Goal: Task Accomplishment & Management: Use online tool/utility

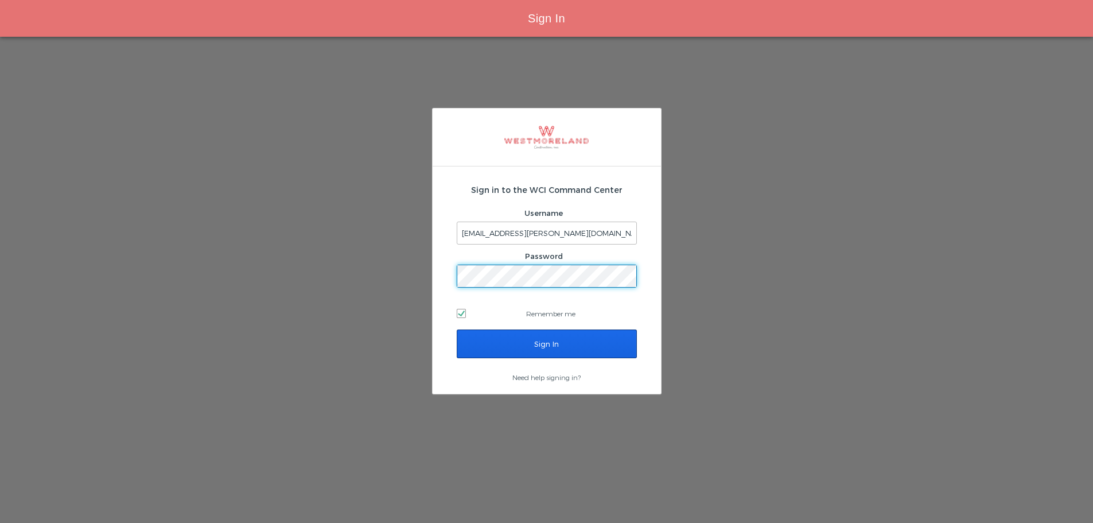
click at [523, 349] on input "Sign In" at bounding box center [547, 343] width 180 height 29
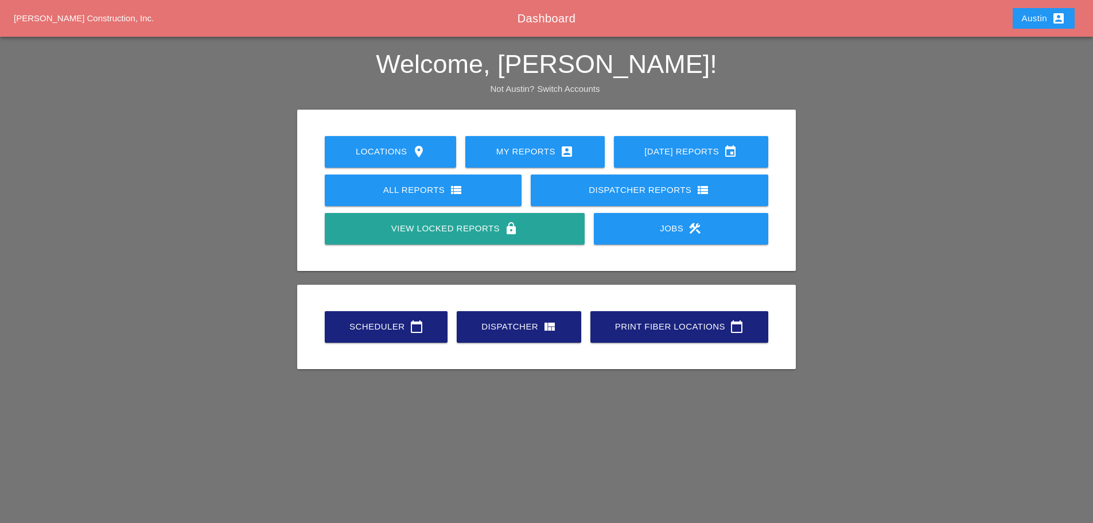
click at [373, 327] on div "Scheduler calendar_today" at bounding box center [386, 327] width 86 height 14
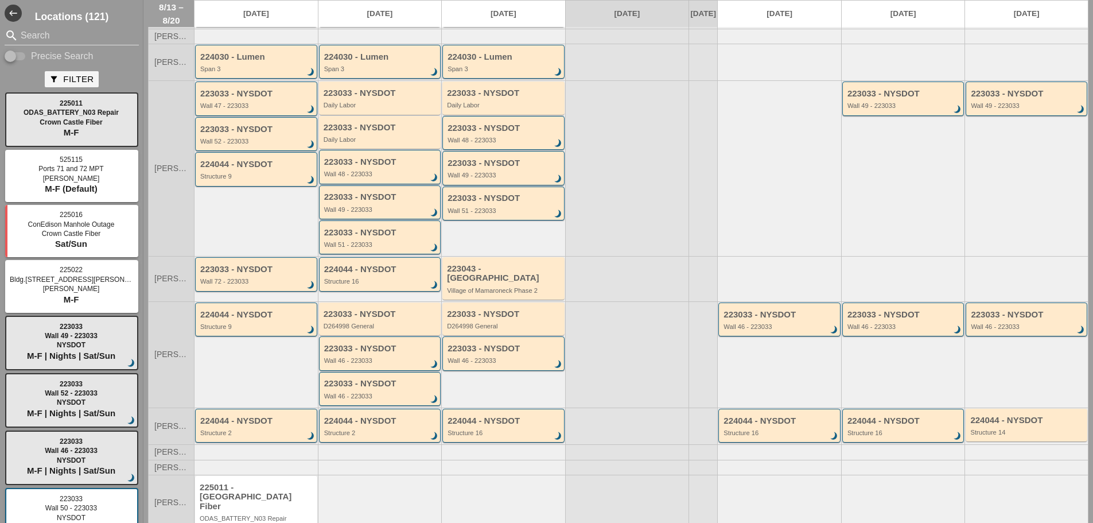
scroll to position [115, 0]
click at [359, 361] on div "Wall 46 - 223033" at bounding box center [381, 359] width 114 height 7
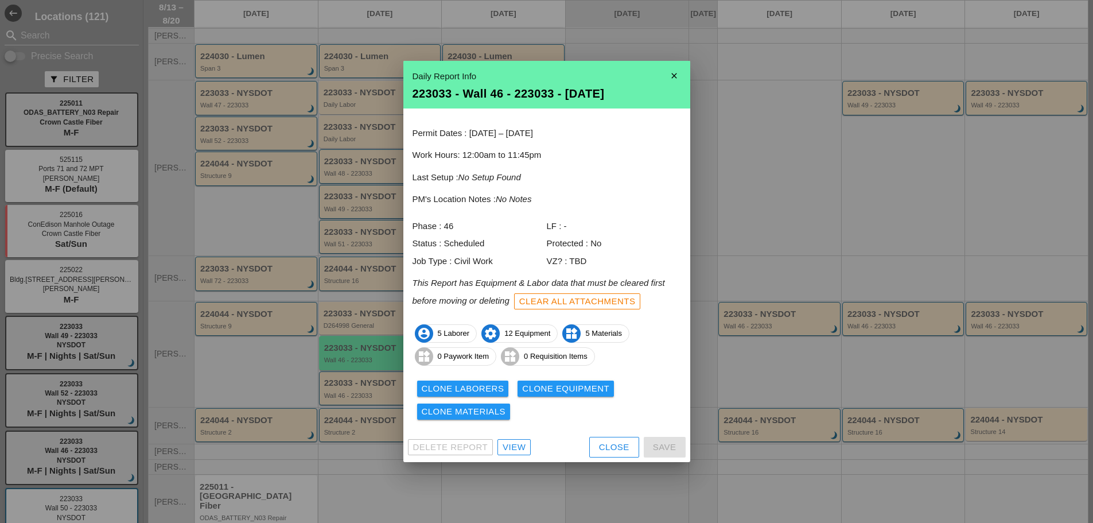
click at [293, 358] on div at bounding box center [546, 261] width 1093 height 523
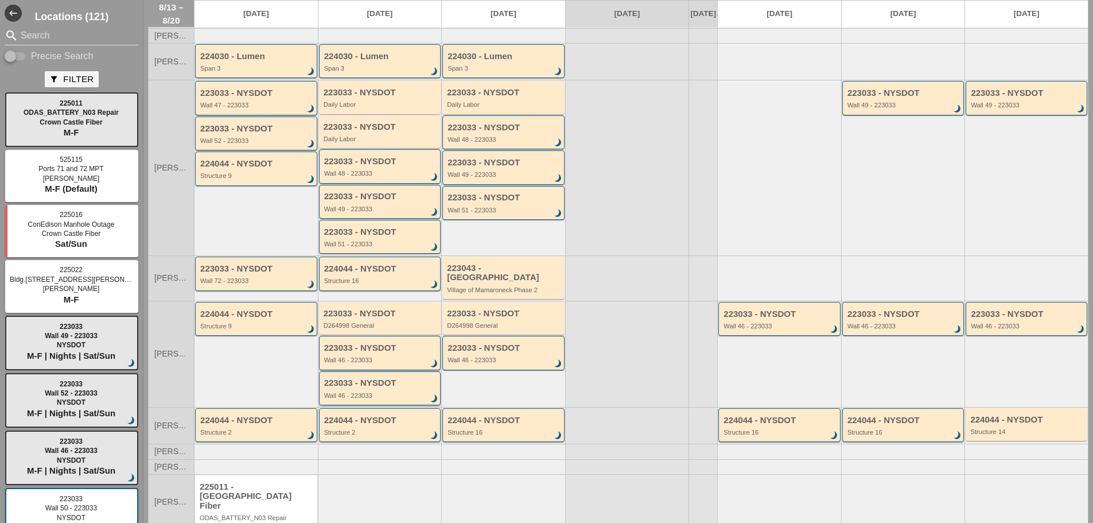
click at [352, 383] on div "223033 - NYSDOT" at bounding box center [381, 383] width 114 height 10
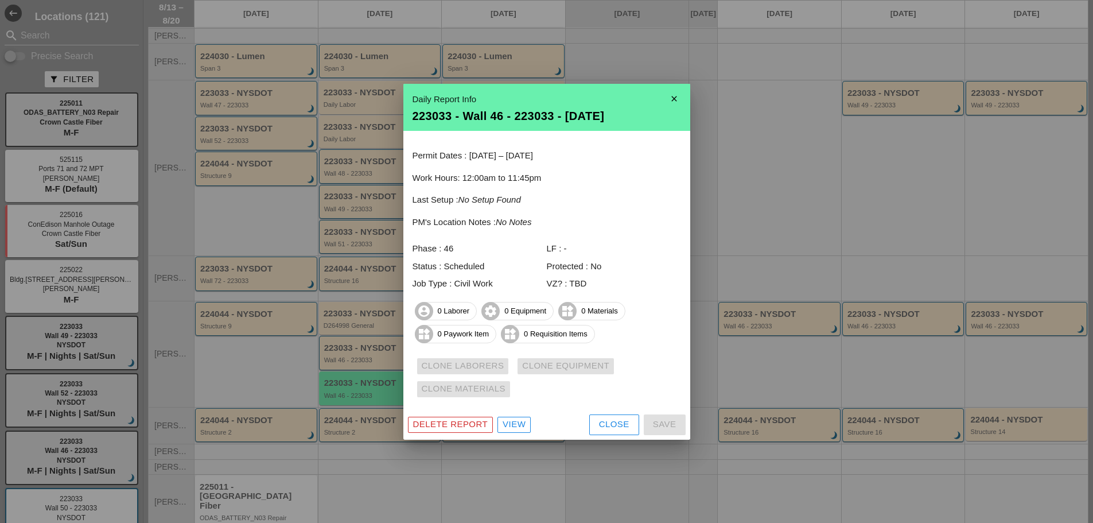
click at [279, 362] on div at bounding box center [546, 261] width 1093 height 523
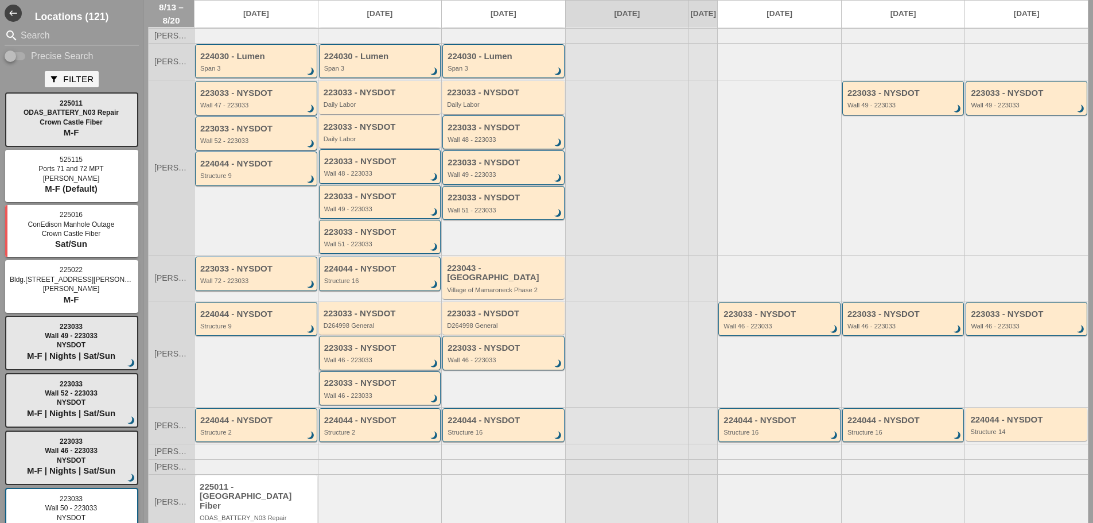
click at [371, 352] on div "223033 - NYSDOT" at bounding box center [381, 348] width 114 height 10
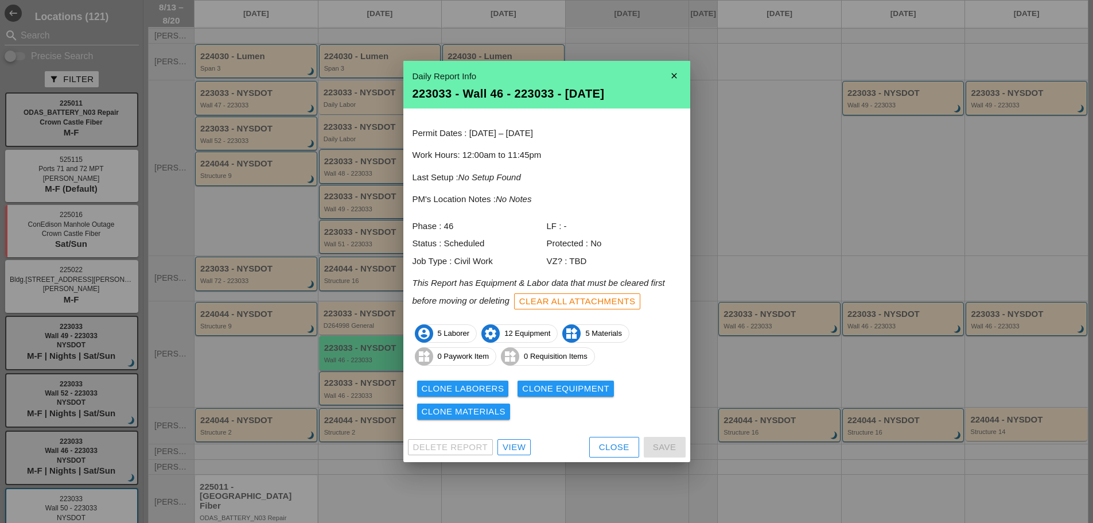
click at [286, 361] on div at bounding box center [546, 261] width 1093 height 523
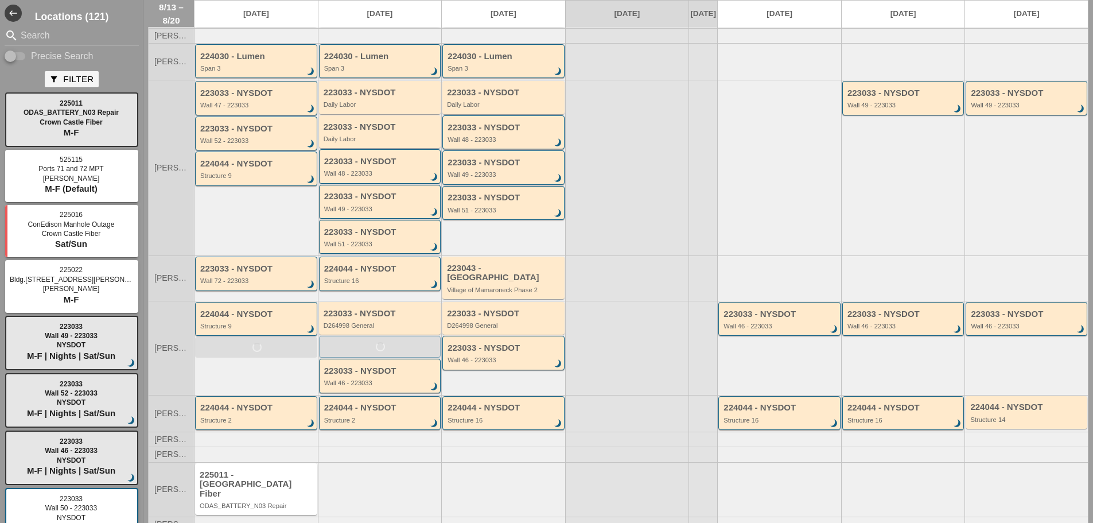
scroll to position [107, 0]
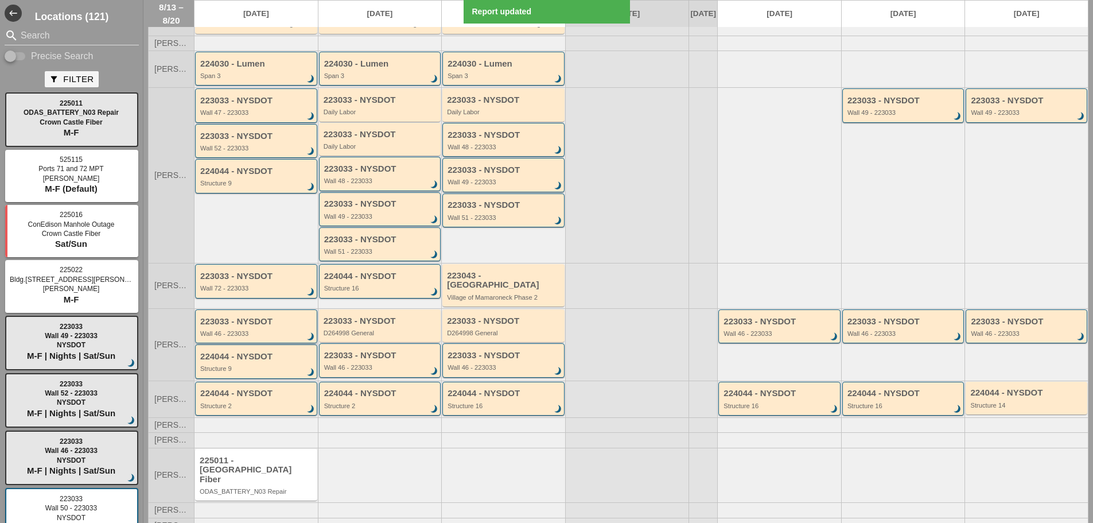
click at [248, 330] on div "Wall 46 - 223033" at bounding box center [257, 333] width 114 height 7
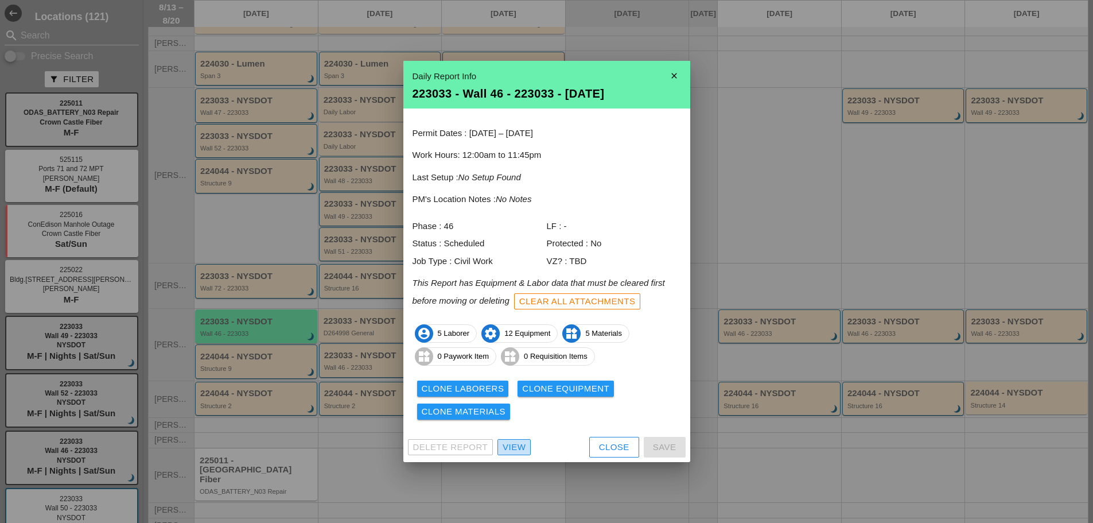
click at [515, 444] on div "View" at bounding box center [514, 447] width 23 height 13
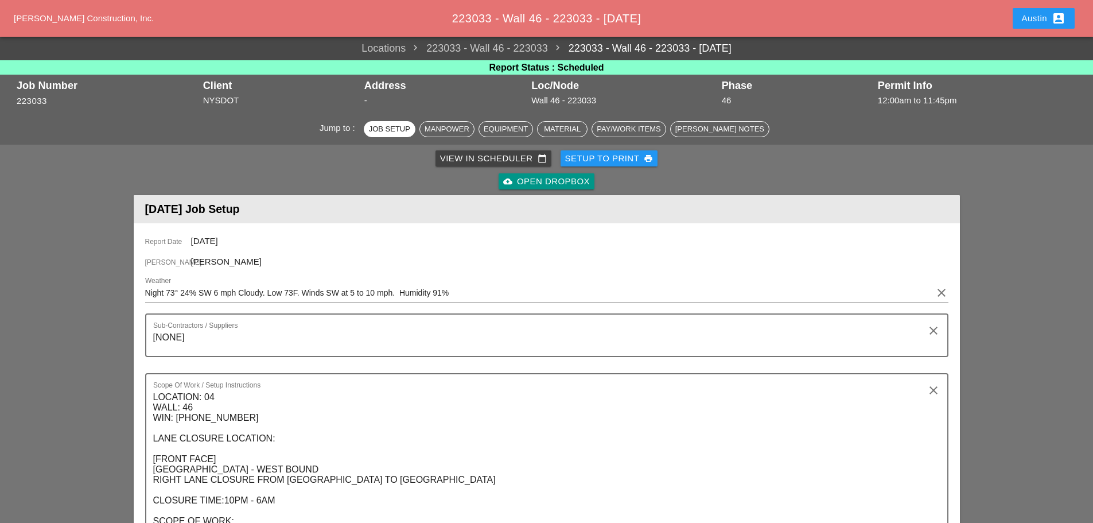
click at [581, 48] on link "223033 - Wall 46 - 223033 - [DATE]" at bounding box center [640, 48] width 184 height 15
click at [522, 20] on span "223033 - Wall 46 - 223033 - [DATE]" at bounding box center [546, 18] width 189 height 13
click at [555, 99] on div "Wall 46 - 223033" at bounding box center [623, 100] width 184 height 13
click at [710, 49] on link "223033 - Wall 46 - 223033 - [DATE]" at bounding box center [640, 48] width 184 height 15
click at [536, 18] on span "223033 - Wall 46 - 223033 - [DATE]" at bounding box center [546, 18] width 189 height 13
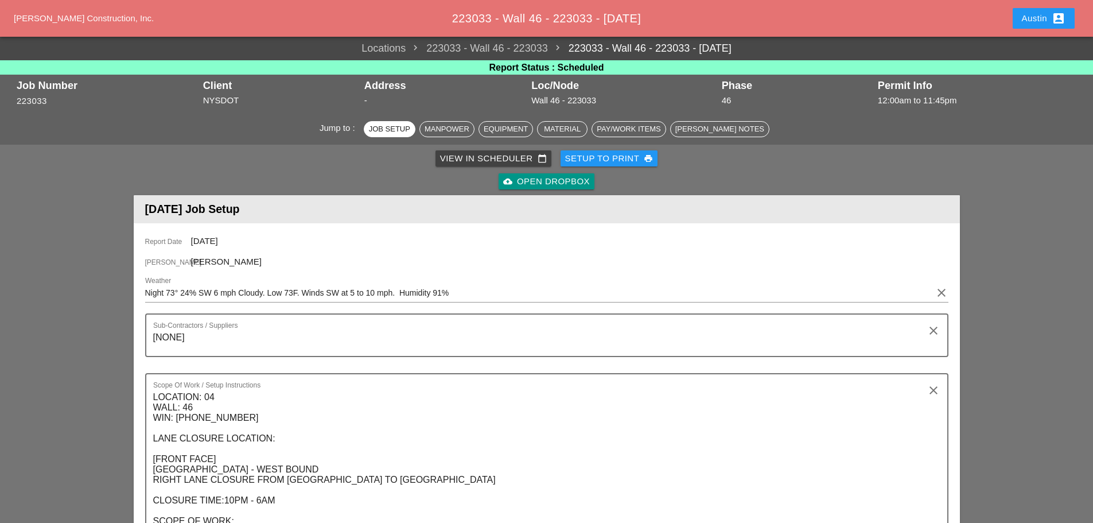
click at [482, 155] on div "View in Scheduler calendar_today" at bounding box center [493, 158] width 107 height 13
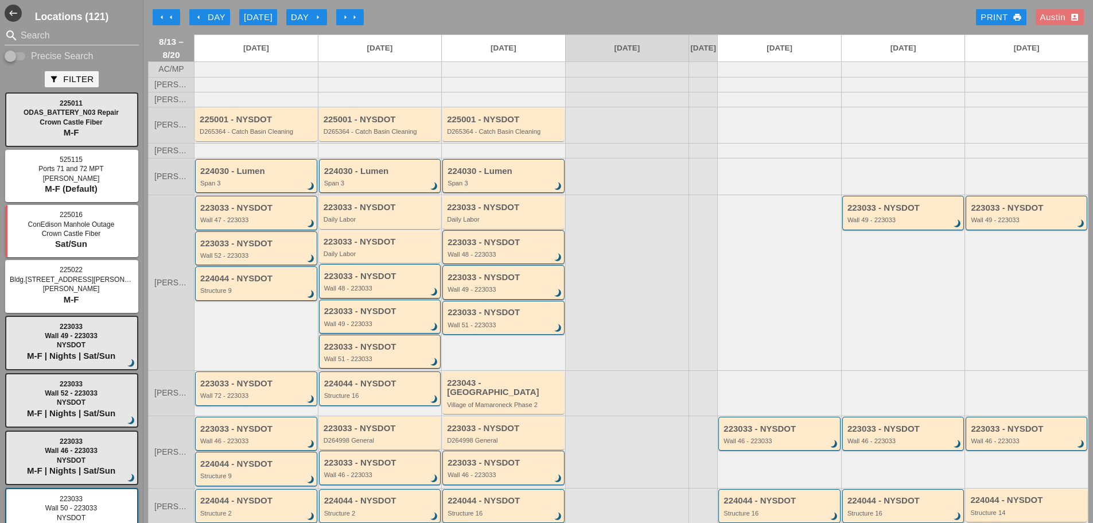
click at [206, 7] on div "arrow_left arrow_left arrow_left Day [DATE] Day arrow_right arrow_right arrow_r…" at bounding box center [618, 17] width 940 height 23
click at [207, 8] on div "arrow_left arrow_left arrow_left Day [DATE] Day arrow_right arrow_right arrow_r…" at bounding box center [618, 17] width 940 height 23
click at [207, 15] on div "arrow_left Day" at bounding box center [210, 17] width 32 height 13
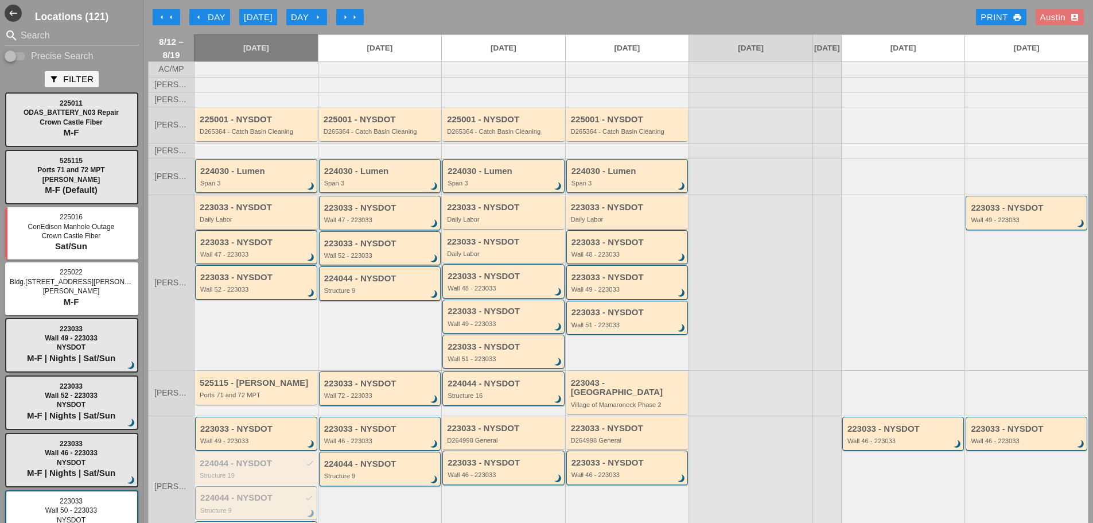
click at [245, 223] on div "Daily Labor" at bounding box center [257, 219] width 115 height 7
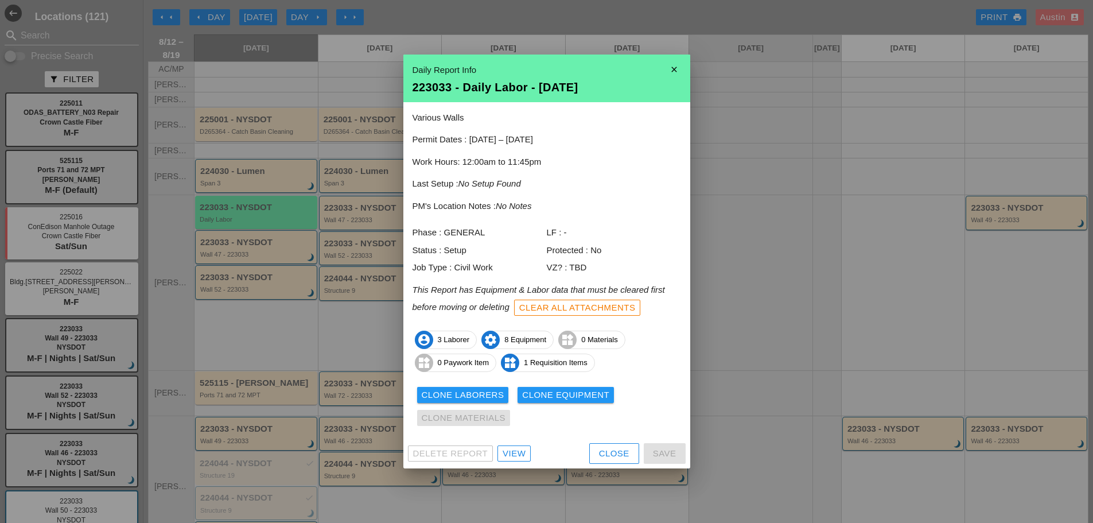
click at [674, 69] on icon "close" at bounding box center [674, 69] width 23 height 23
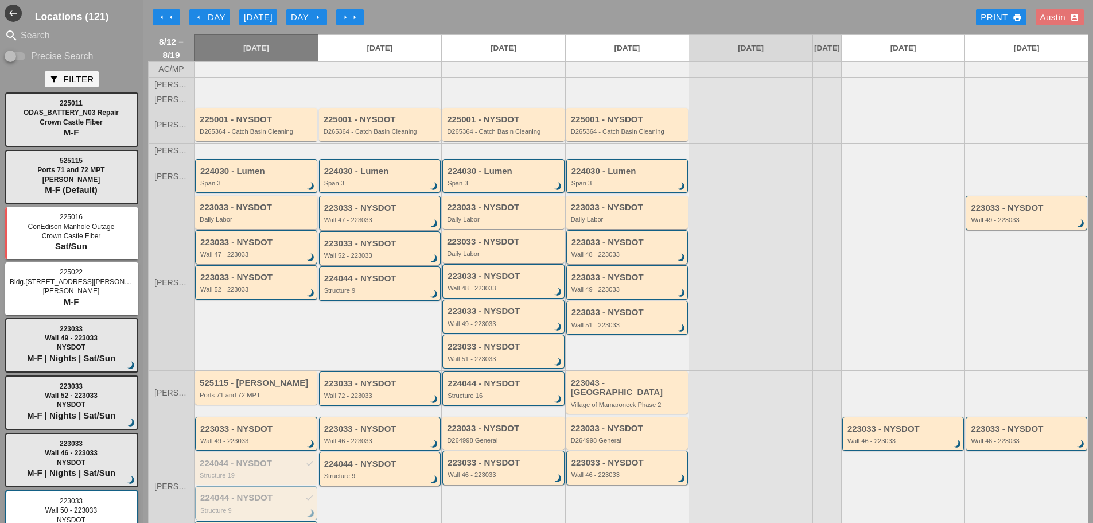
click at [275, 212] on div "223033 - NYSDOT" at bounding box center [257, 207] width 115 height 10
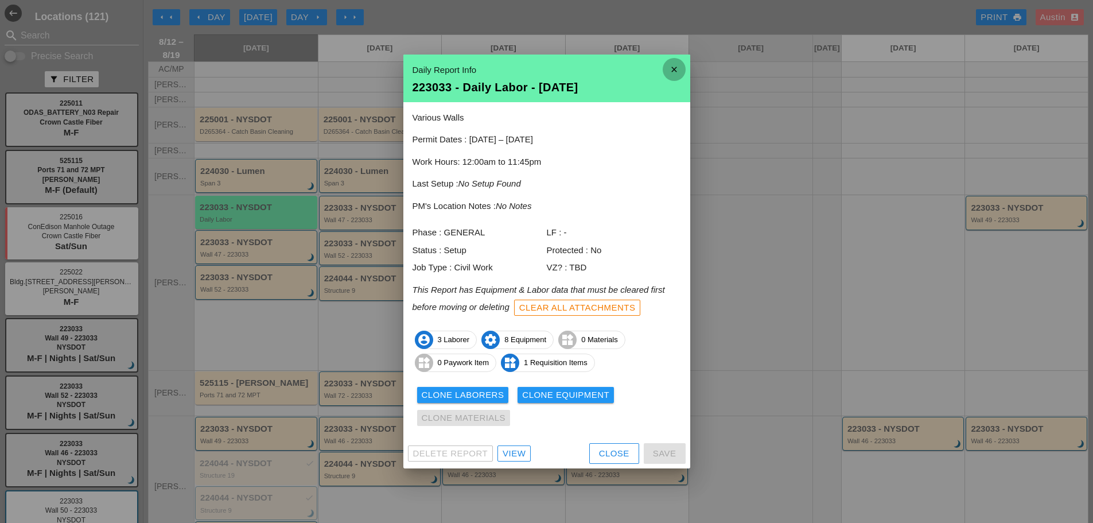
click at [671, 73] on icon "close" at bounding box center [674, 69] width 23 height 23
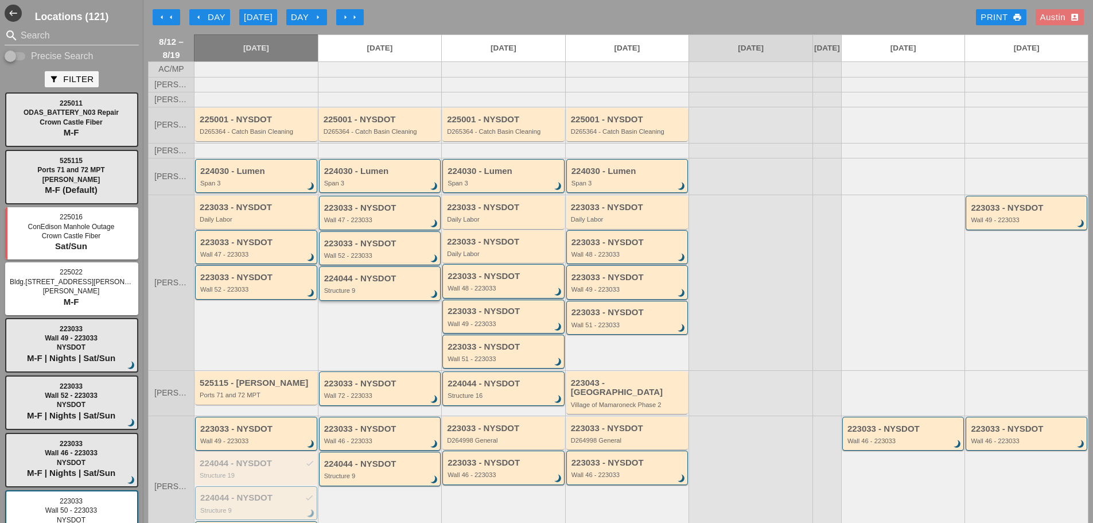
click at [375, 293] on div "224044 - NYSDOT Structure 9 brightness_3" at bounding box center [381, 284] width 114 height 21
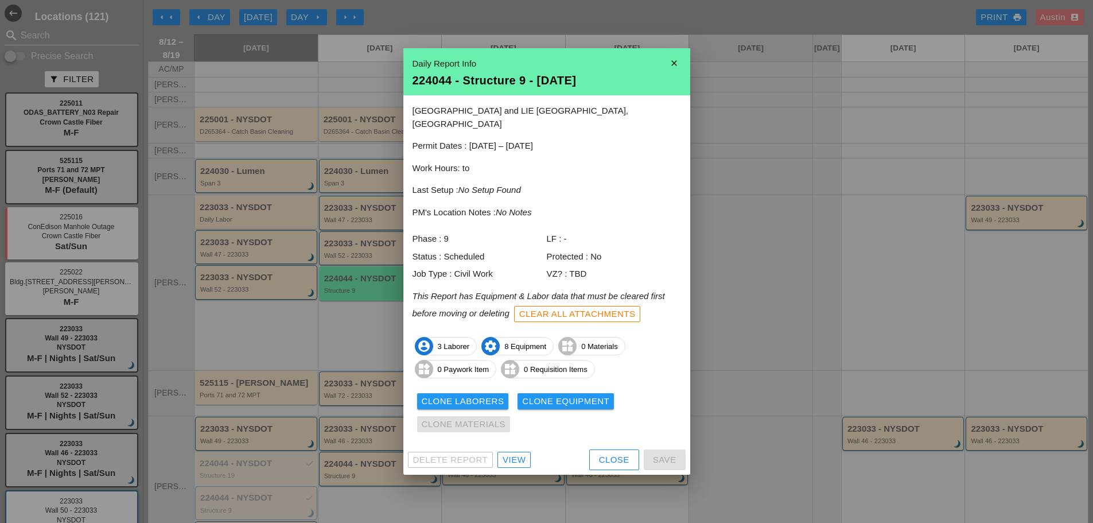
click at [270, 213] on div at bounding box center [546, 261] width 1093 height 523
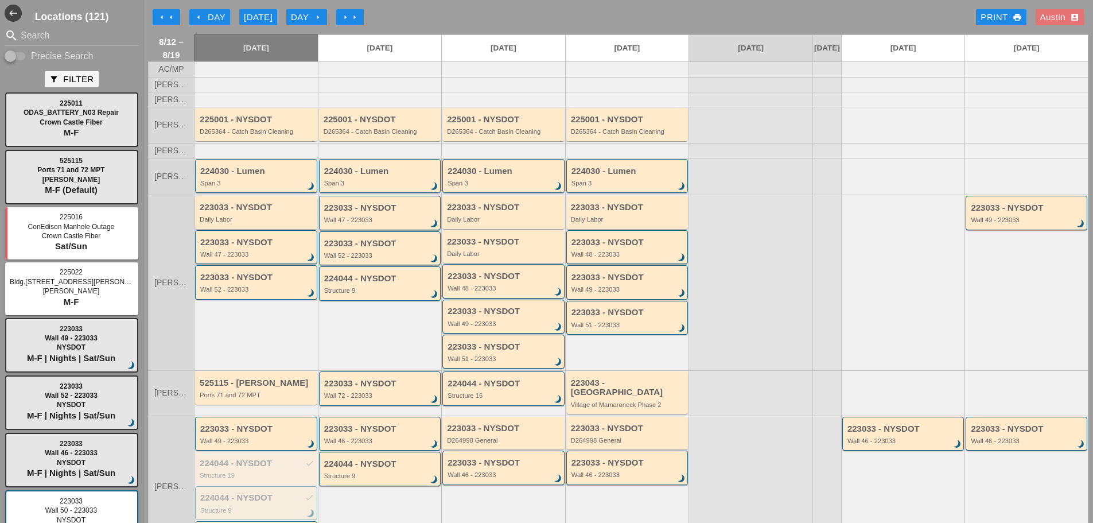
click at [254, 223] on div "Daily Labor" at bounding box center [257, 219] width 115 height 7
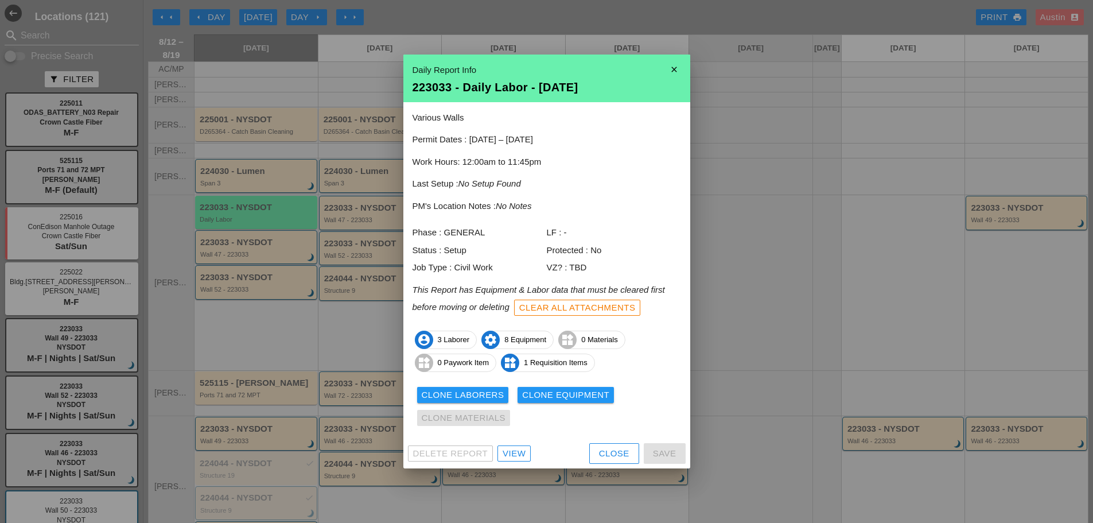
click at [793, 167] on div at bounding box center [546, 261] width 1093 height 523
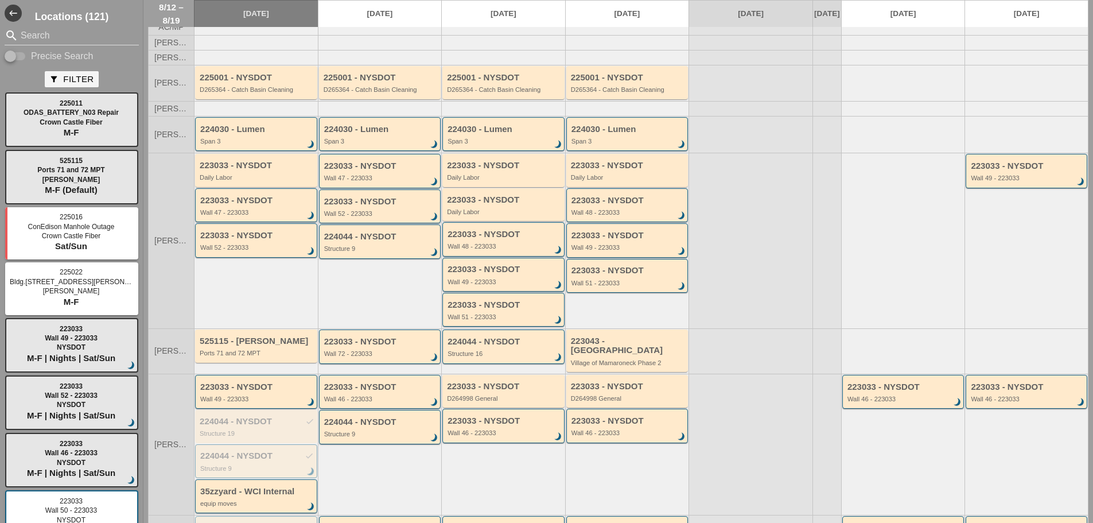
scroll to position [115, 0]
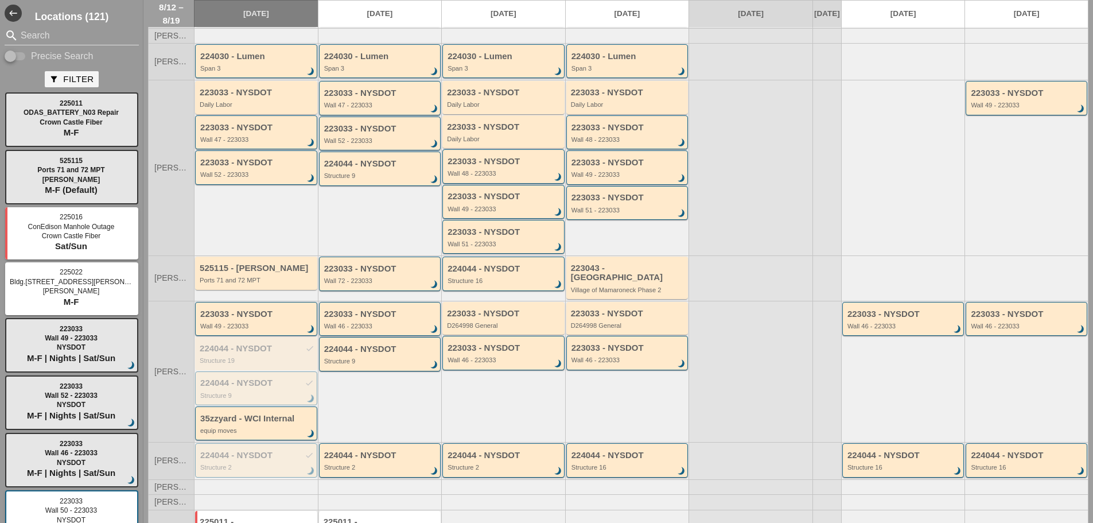
click at [372, 320] on div "223033 - NYSDOT Wall 46 - 223033 brightness_3" at bounding box center [381, 319] width 114 height 21
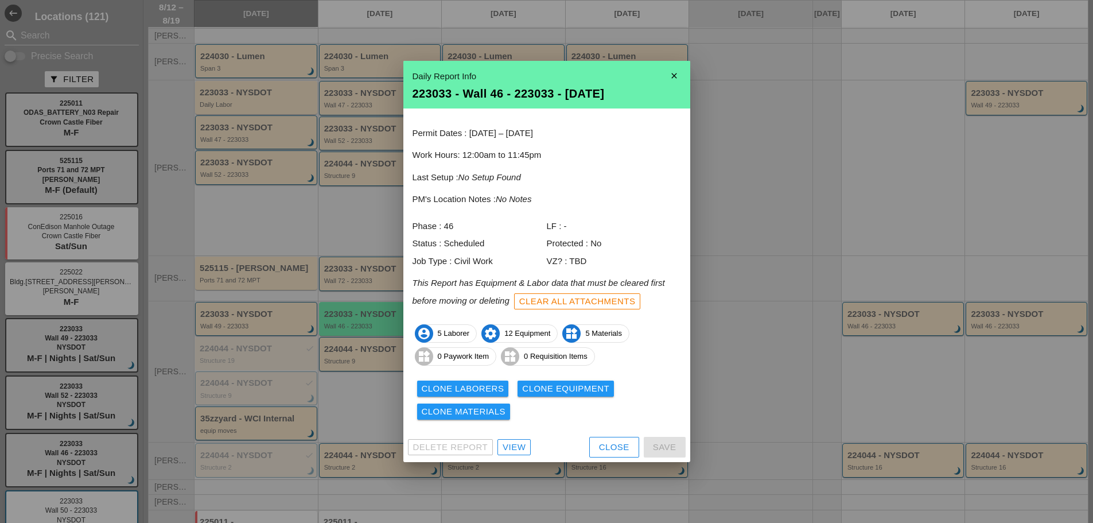
click at [506, 443] on div "View" at bounding box center [514, 447] width 23 height 13
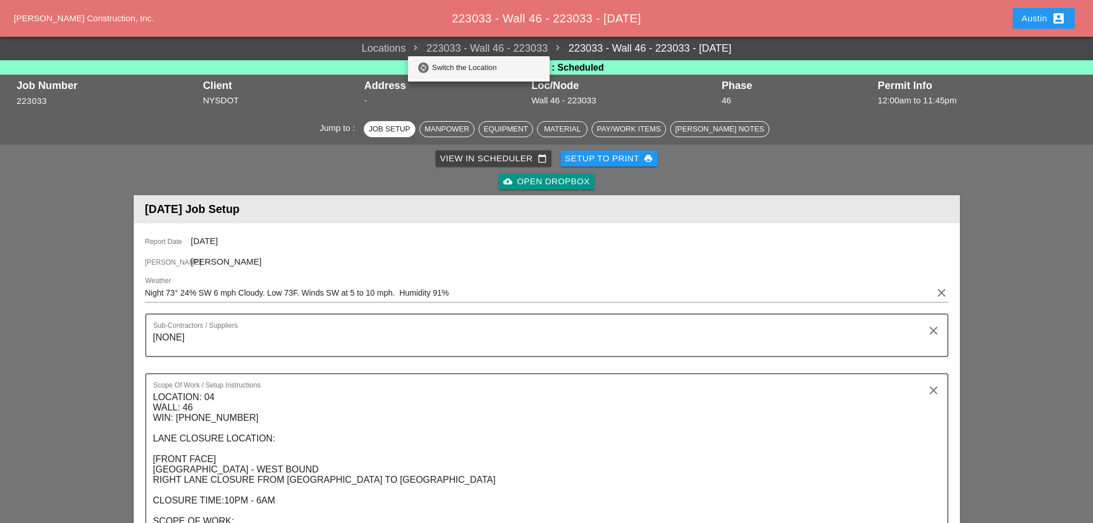
click at [470, 68] on div "Switch the Location" at bounding box center [486, 68] width 108 height 14
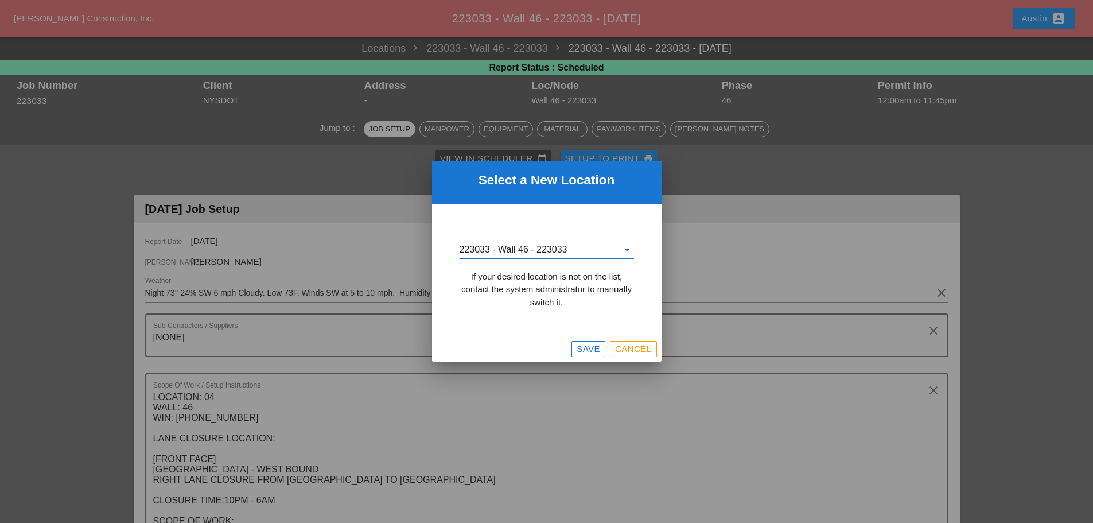
click at [538, 244] on input "223033 - Wall 46 - 223033" at bounding box center [538, 249] width 158 height 18
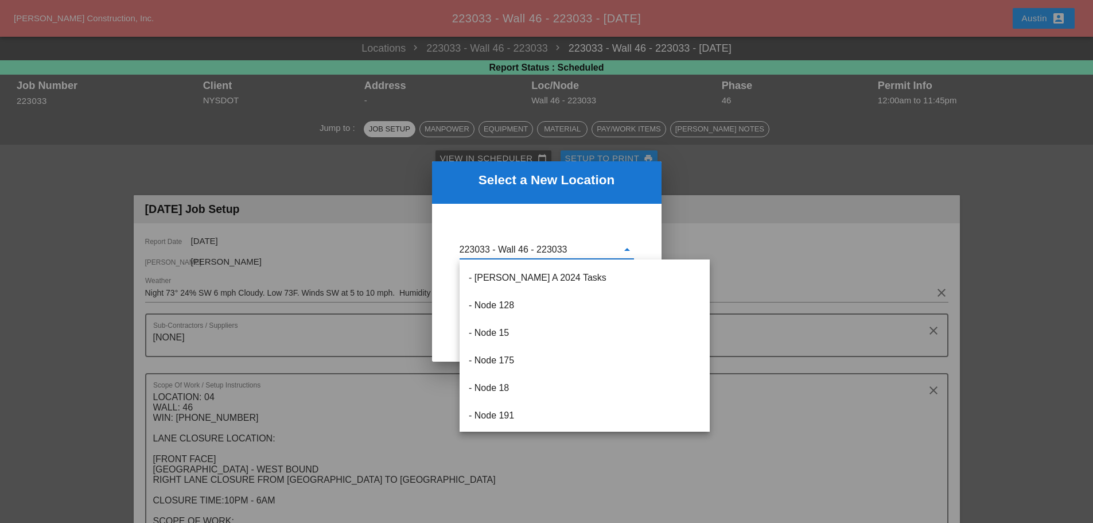
click at [529, 249] on input "223033 - Wall 46 - 223033" at bounding box center [538, 249] width 158 height 18
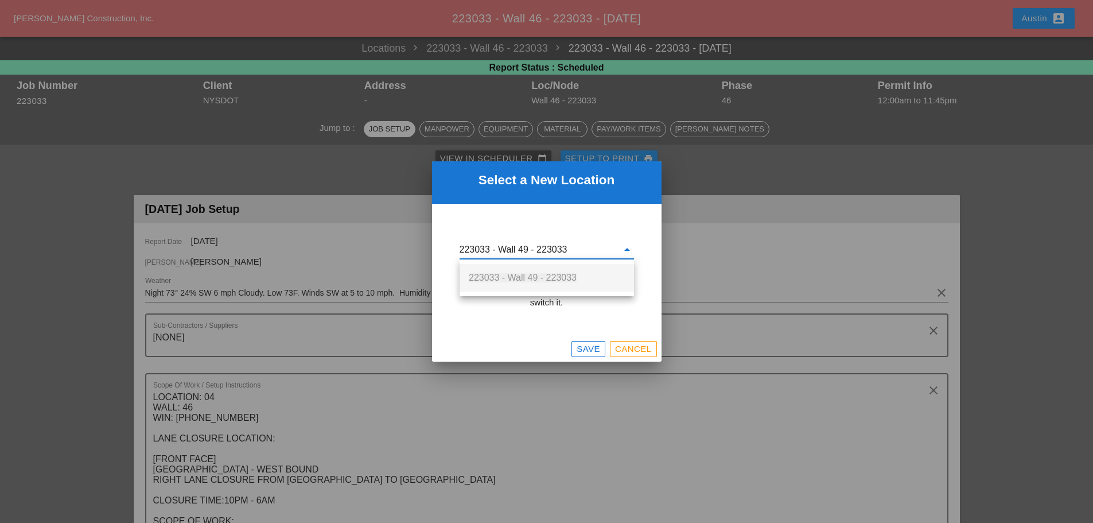
click at [525, 277] on span "223033 - Wall 49 - 223033" at bounding box center [523, 277] width 108 height 10
type input "223033 - Wall 49 - 223033"
click at [579, 346] on div "Save" at bounding box center [589, 348] width 24 height 13
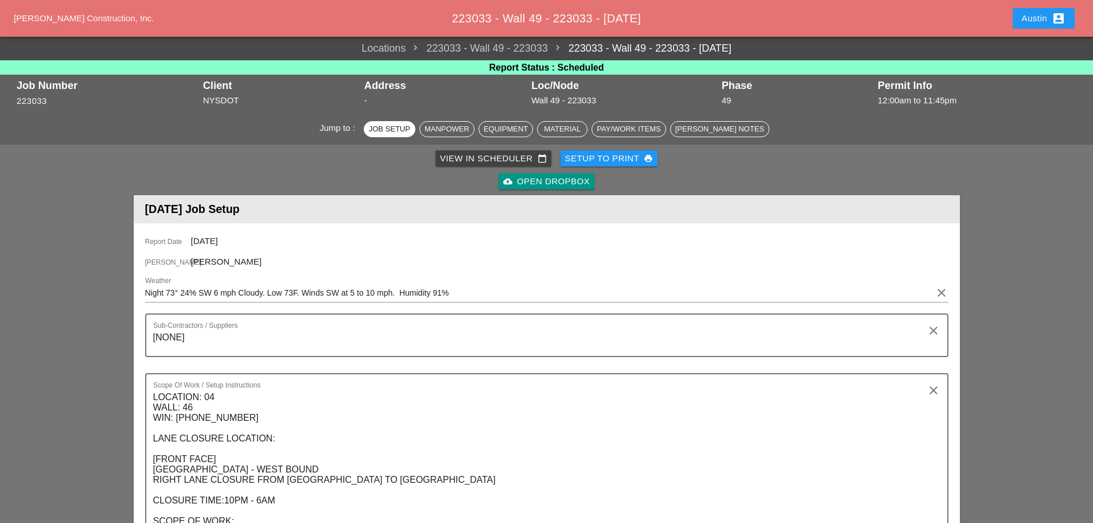
click at [890, 168] on div "View in Scheduler calendar_today Setup to Print print cloud_upload Open Dropbox" at bounding box center [546, 170] width 821 height 46
click at [474, 143] on div "Jump to : Job Setup Manpower Equipment Material Pay/Work Items [PERSON_NAME] No…" at bounding box center [546, 129] width 1093 height 32
click at [474, 158] on div "View in Scheduler calendar_today" at bounding box center [493, 158] width 107 height 13
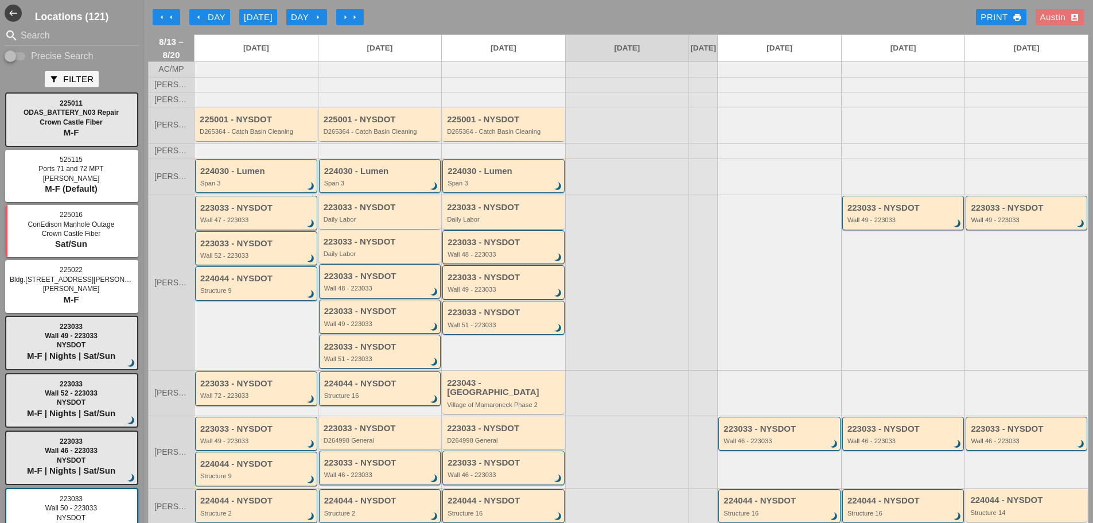
click at [211, 17] on div "arrow_left Day" at bounding box center [210, 17] width 32 height 13
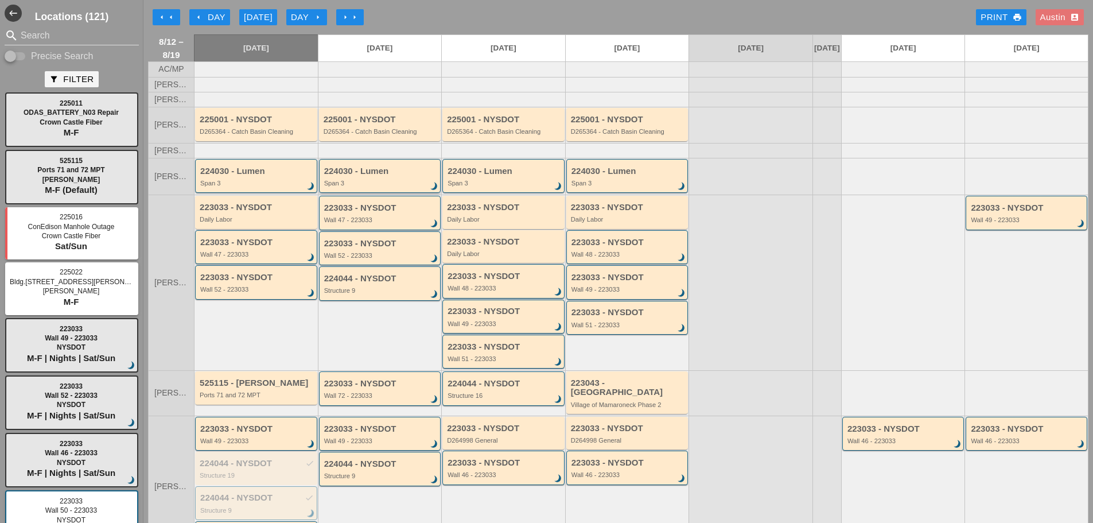
click at [366, 176] on div "224030 - Lumen" at bounding box center [381, 171] width 114 height 10
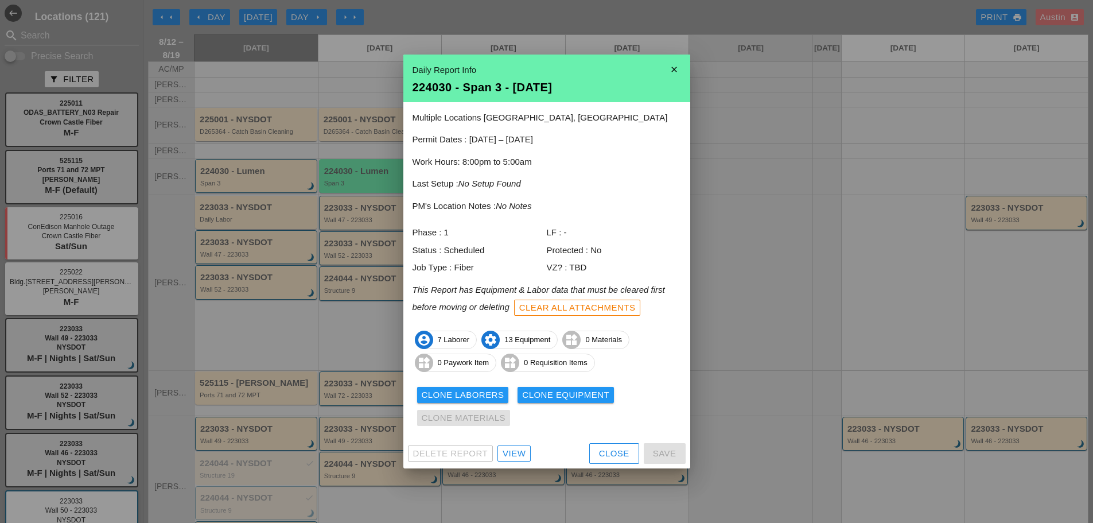
click at [669, 71] on icon "close" at bounding box center [674, 69] width 23 height 23
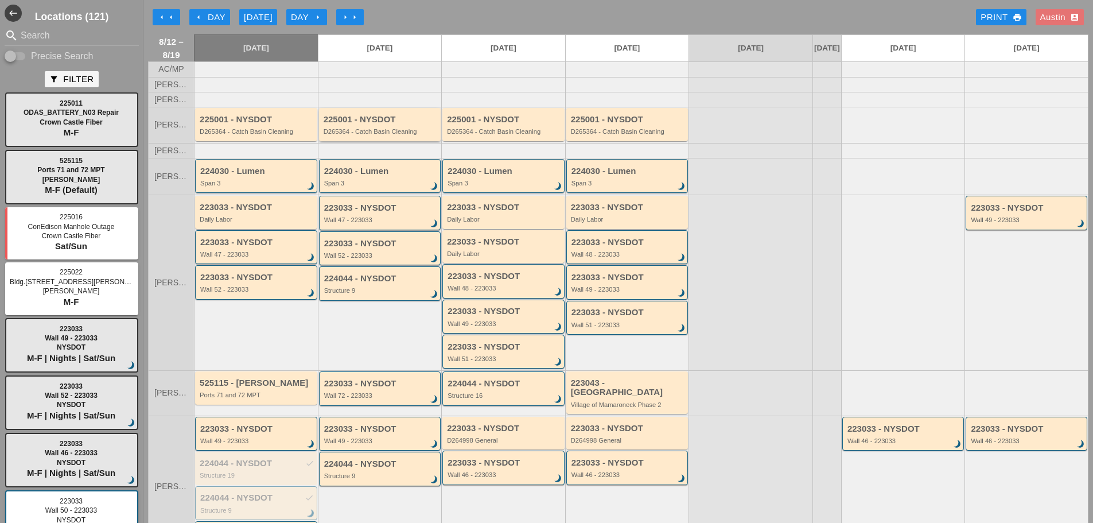
click at [359, 135] on div "D265364 - Catch Basin Cleaning" at bounding box center [381, 131] width 115 height 7
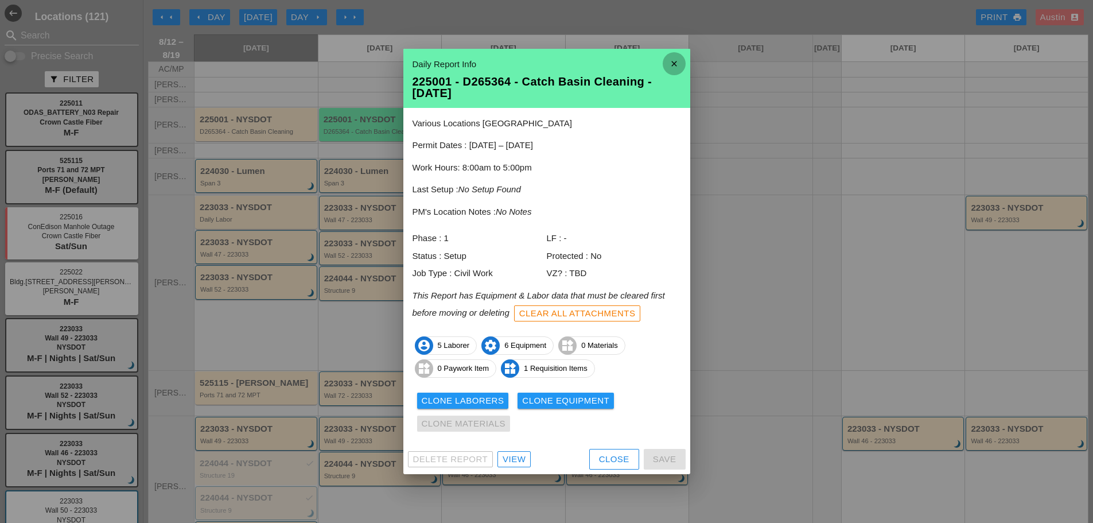
click at [669, 60] on icon "close" at bounding box center [674, 63] width 23 height 23
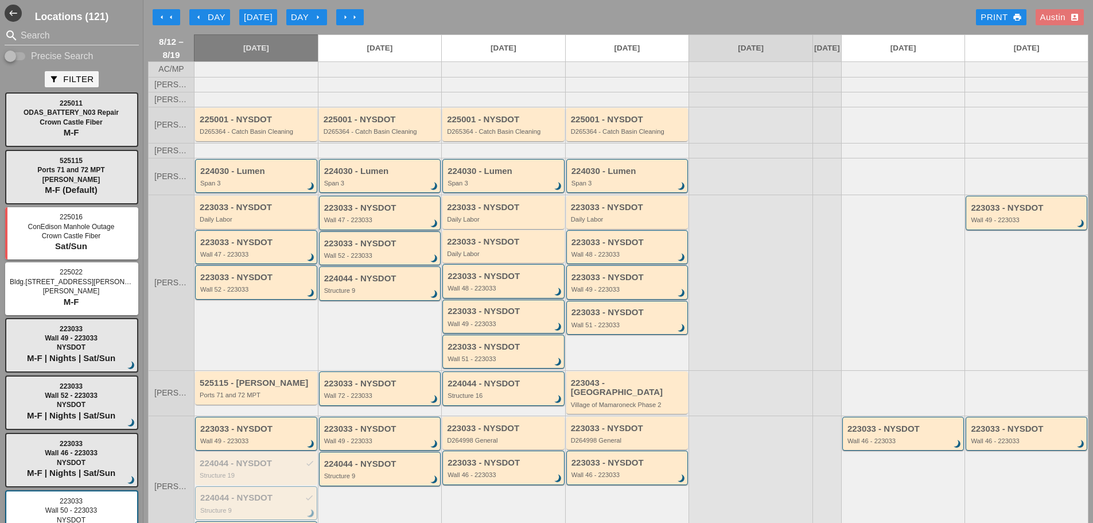
click at [362, 223] on div "Wall 47 - 223033" at bounding box center [381, 219] width 114 height 7
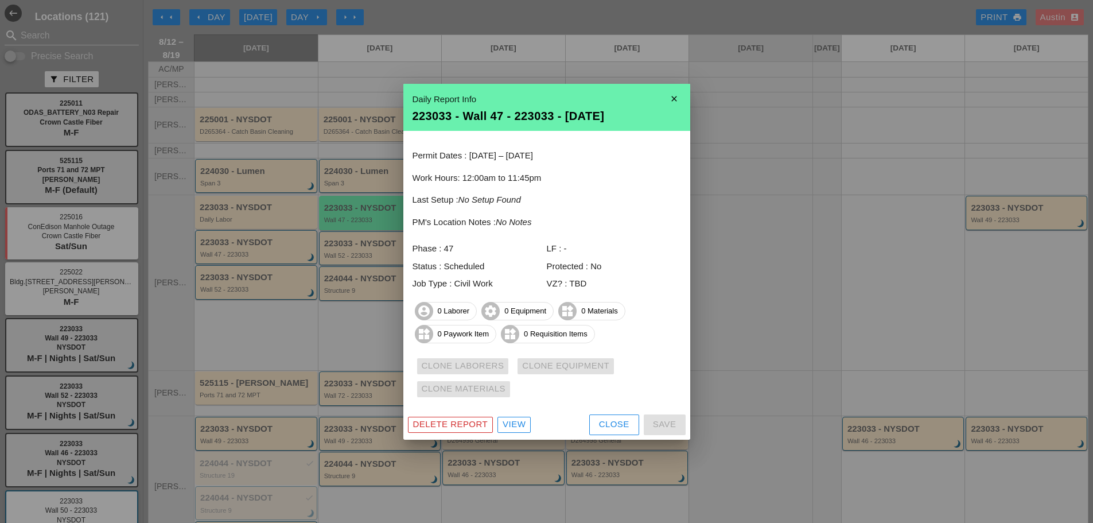
click at [675, 99] on icon "close" at bounding box center [674, 98] width 23 height 23
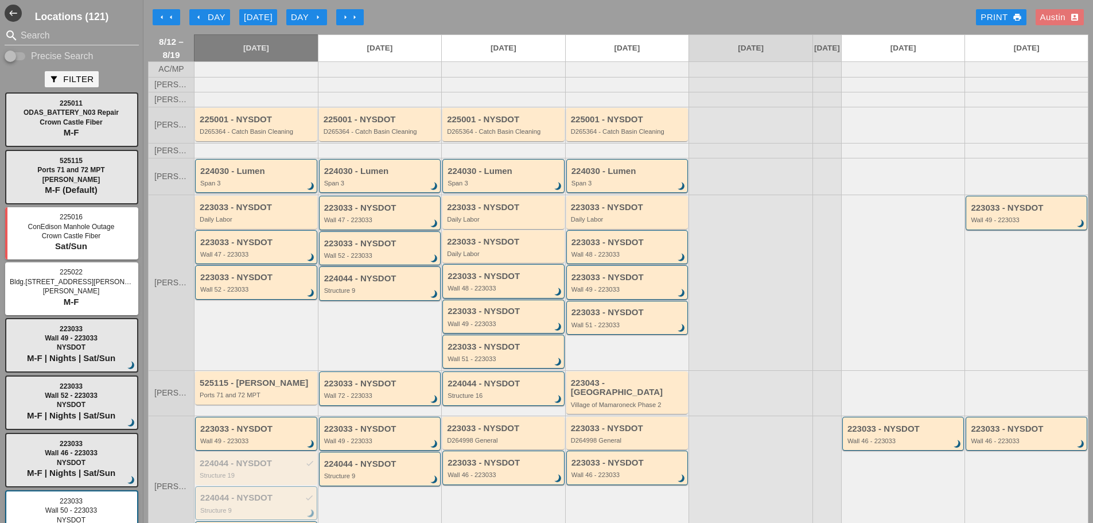
click at [364, 259] on div "Wall 52 - 223033" at bounding box center [381, 255] width 114 height 7
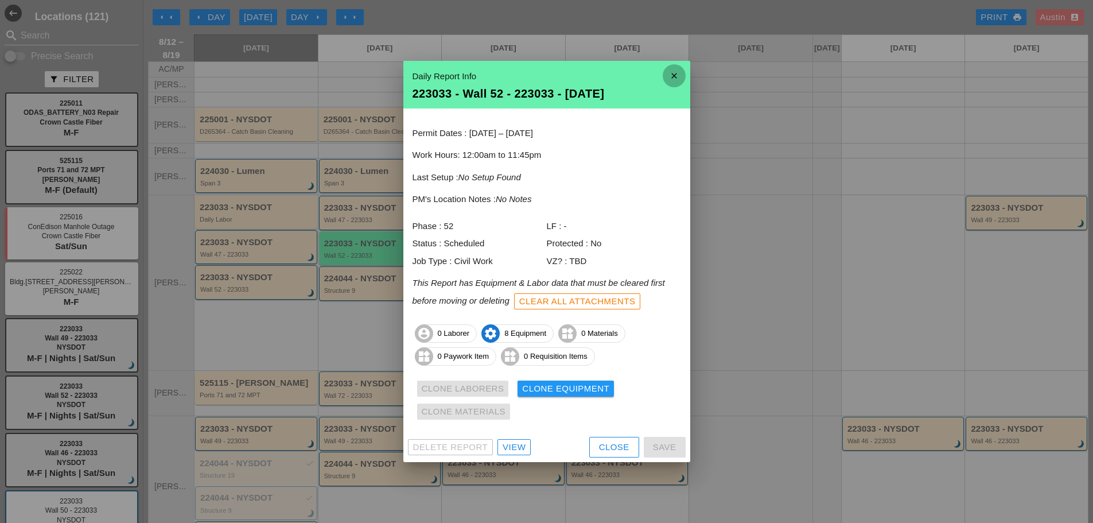
click at [671, 73] on icon "close" at bounding box center [674, 75] width 23 height 23
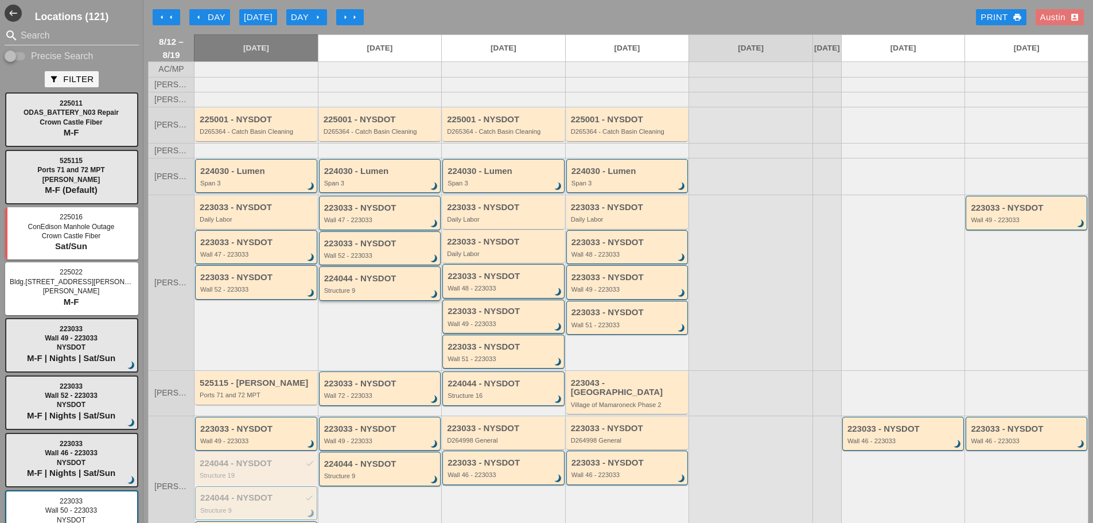
click at [368, 294] on div "Structure 9" at bounding box center [381, 290] width 114 height 7
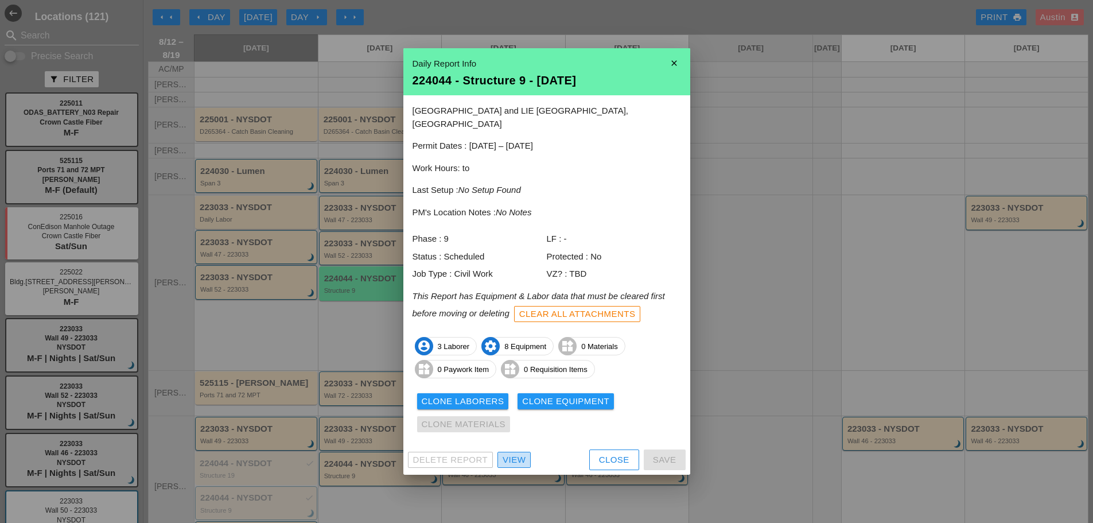
click at [516, 453] on div "View" at bounding box center [514, 459] width 23 height 13
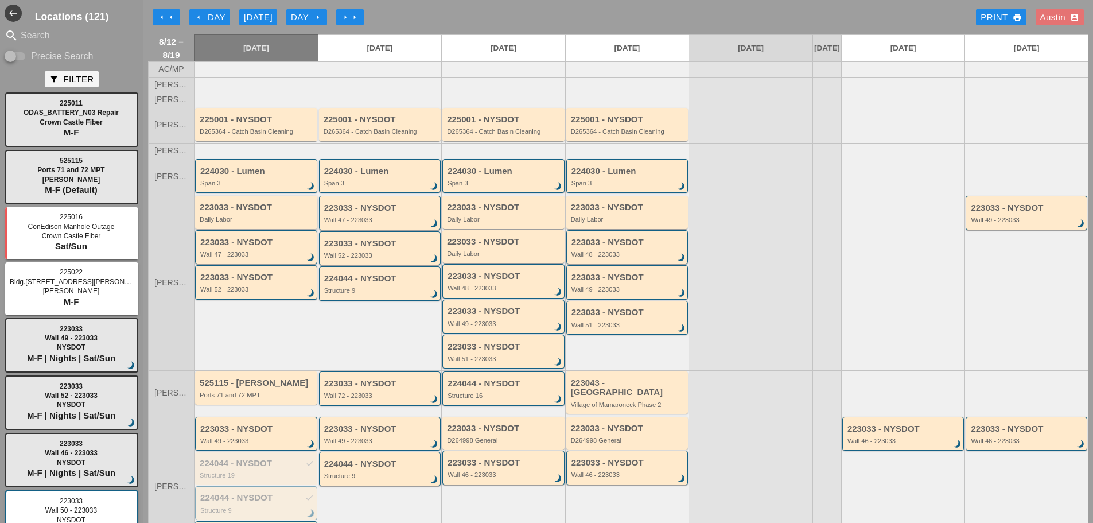
click at [247, 223] on div "Daily Labor" at bounding box center [257, 219] width 115 height 7
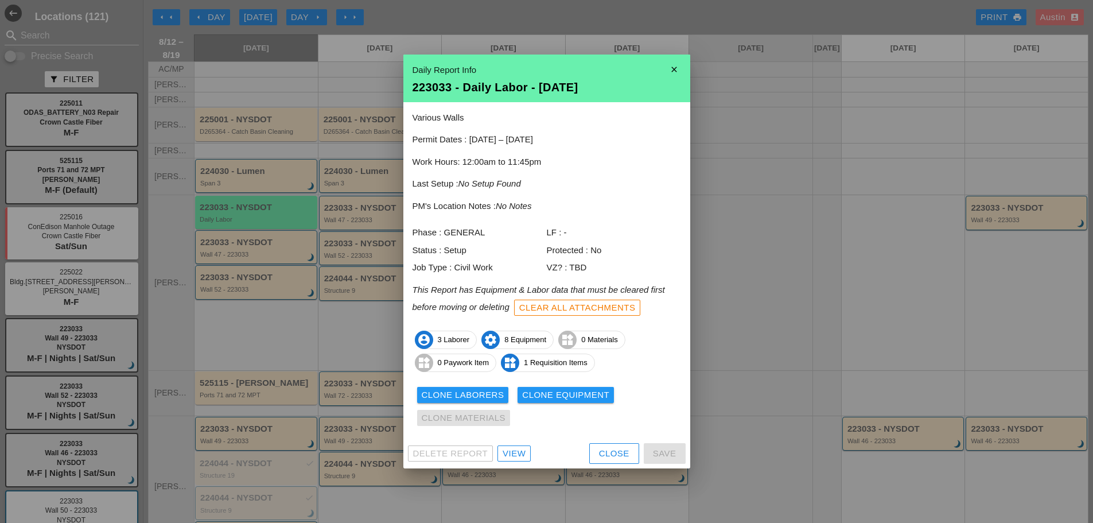
click at [517, 451] on div "View" at bounding box center [514, 453] width 23 height 13
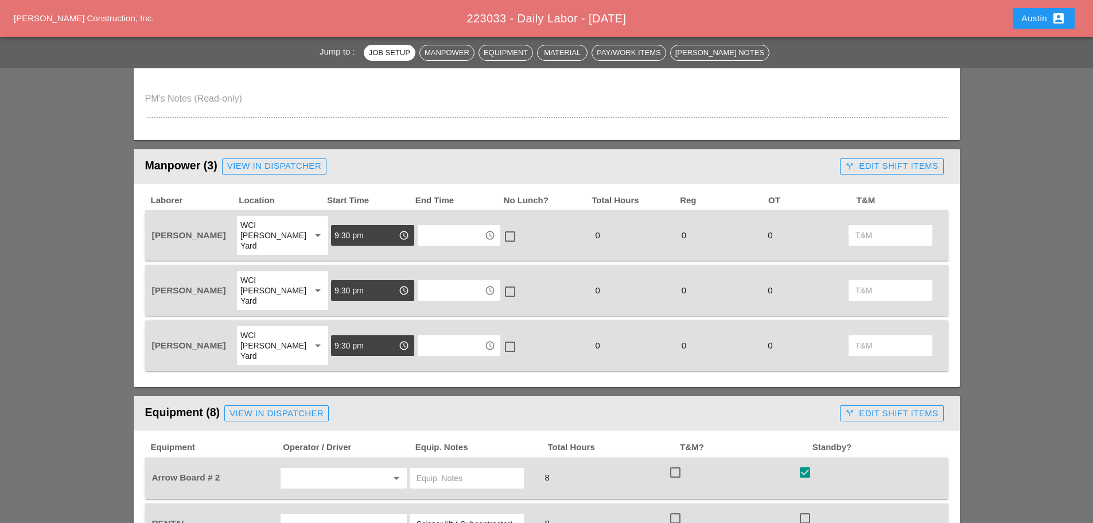
scroll to position [516, 0]
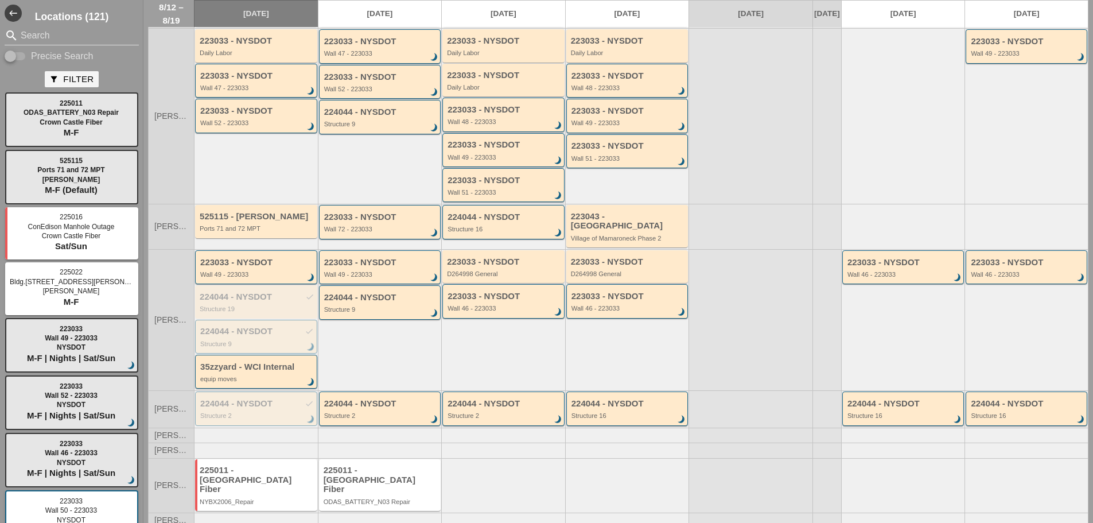
scroll to position [172, 0]
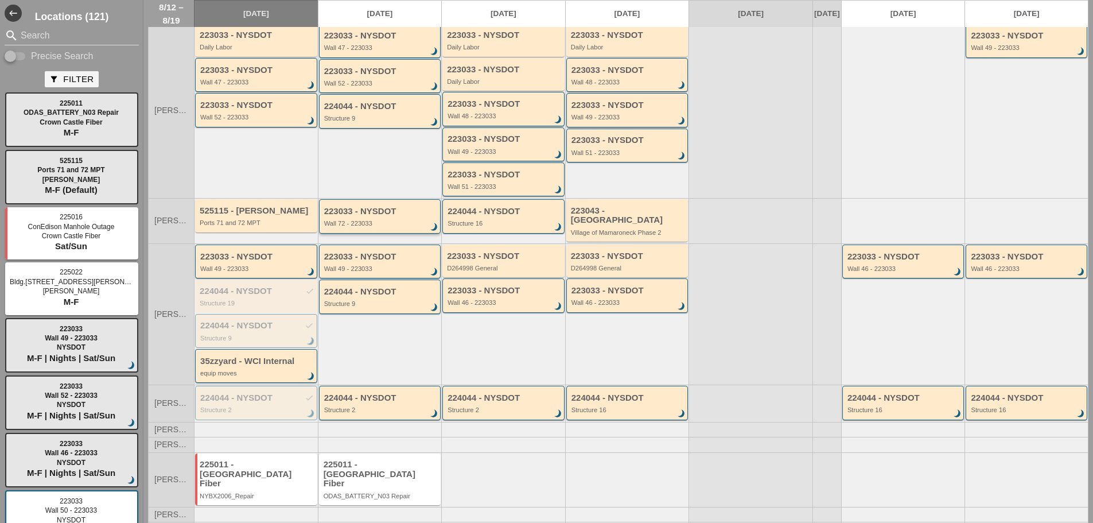
click at [353, 227] on div "Wall 72 - 223033" at bounding box center [381, 223] width 114 height 7
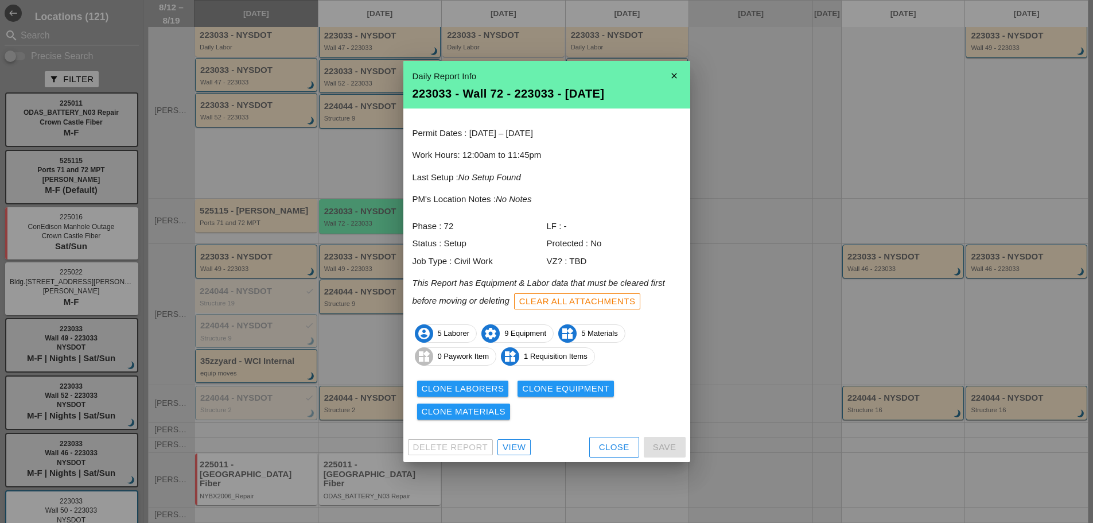
click at [352, 219] on div at bounding box center [546, 261] width 1093 height 523
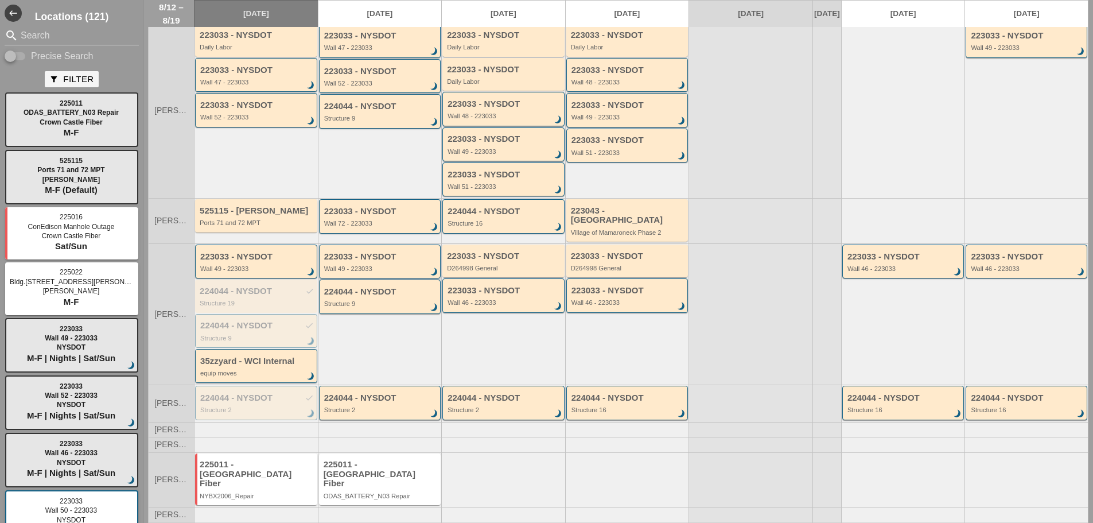
click at [362, 265] on div "Wall 49 - 223033" at bounding box center [381, 268] width 114 height 7
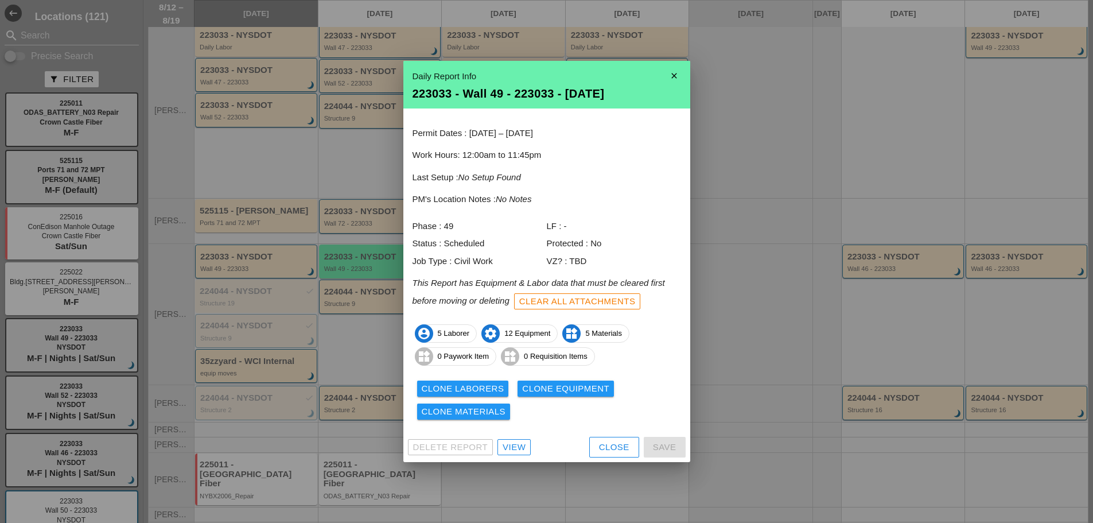
click at [357, 193] on div at bounding box center [546, 261] width 1093 height 523
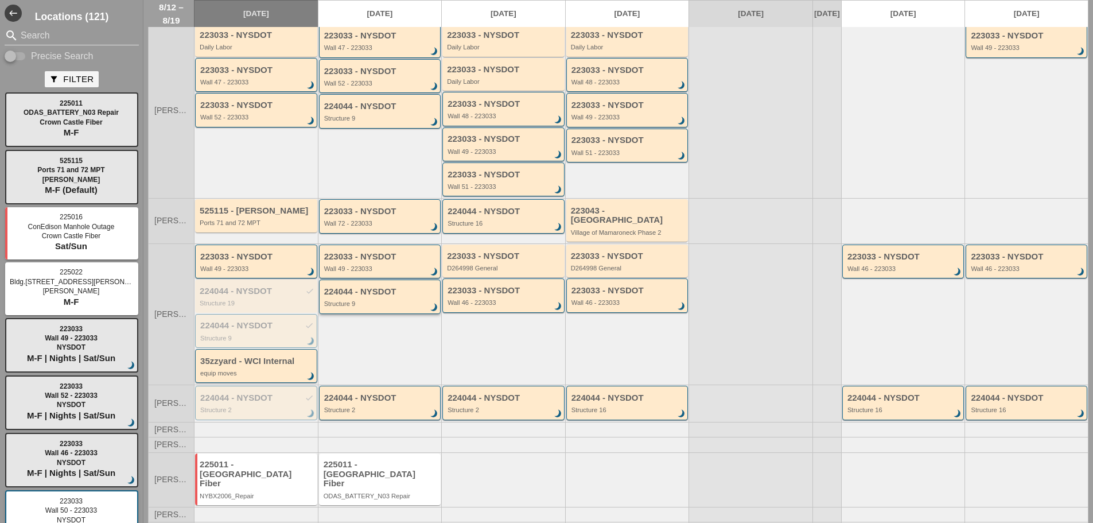
click at [369, 297] on div "224044 - NYSDOT Structure 9 brightness_3" at bounding box center [381, 297] width 114 height 21
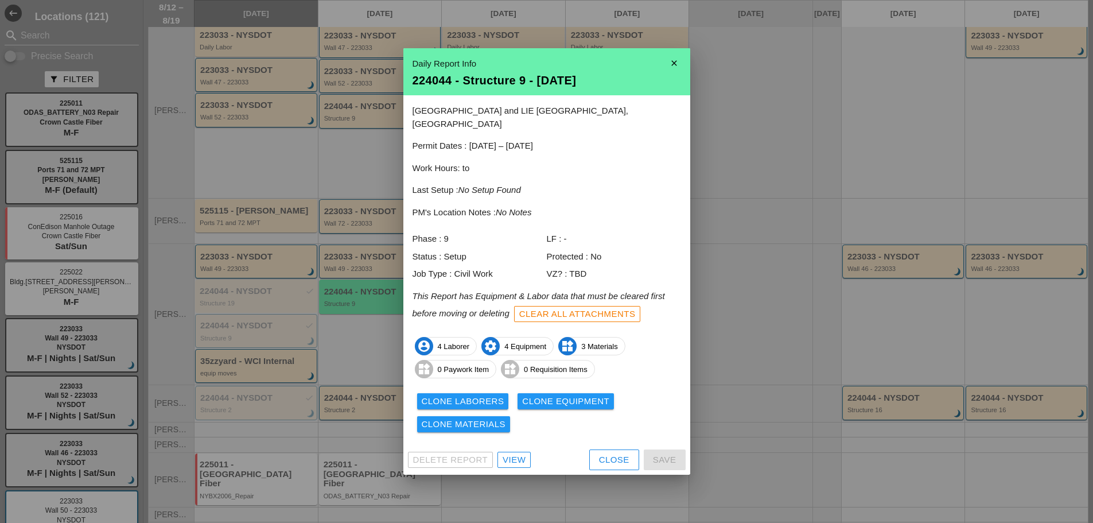
click at [363, 191] on div at bounding box center [546, 261] width 1093 height 523
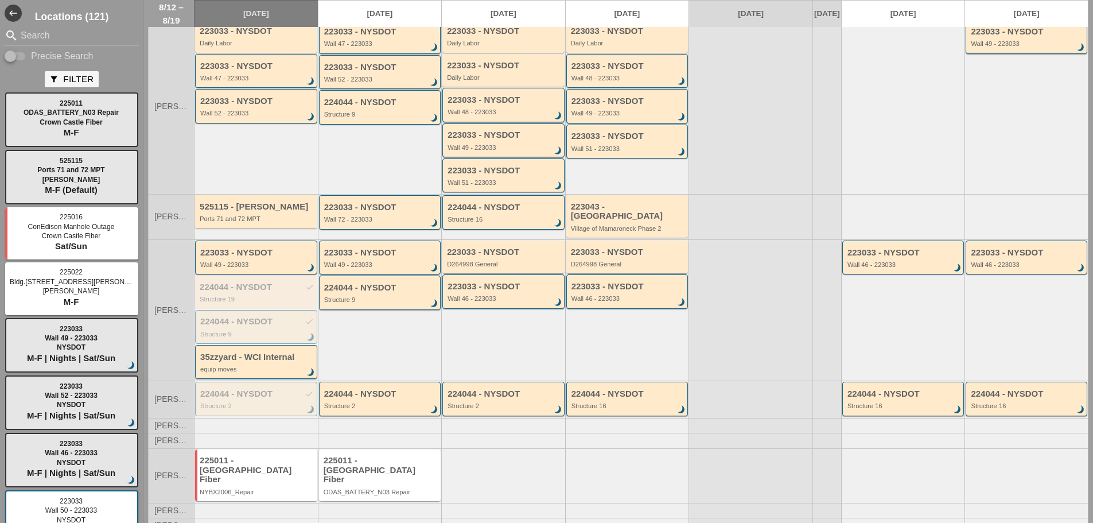
scroll to position [177, 0]
click at [359, 403] on div "Structure 2" at bounding box center [381, 405] width 114 height 7
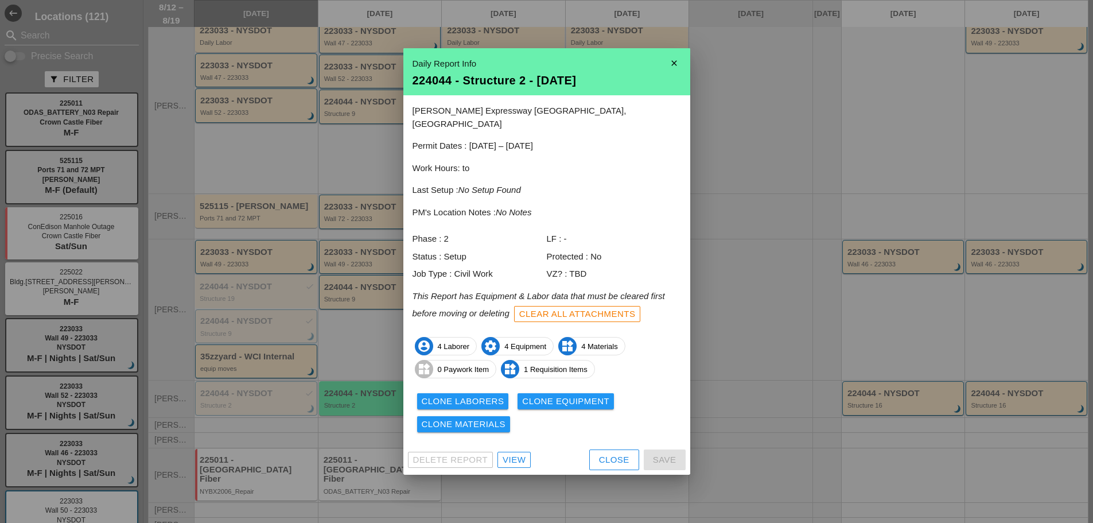
click at [360, 340] on div at bounding box center [546, 261] width 1093 height 523
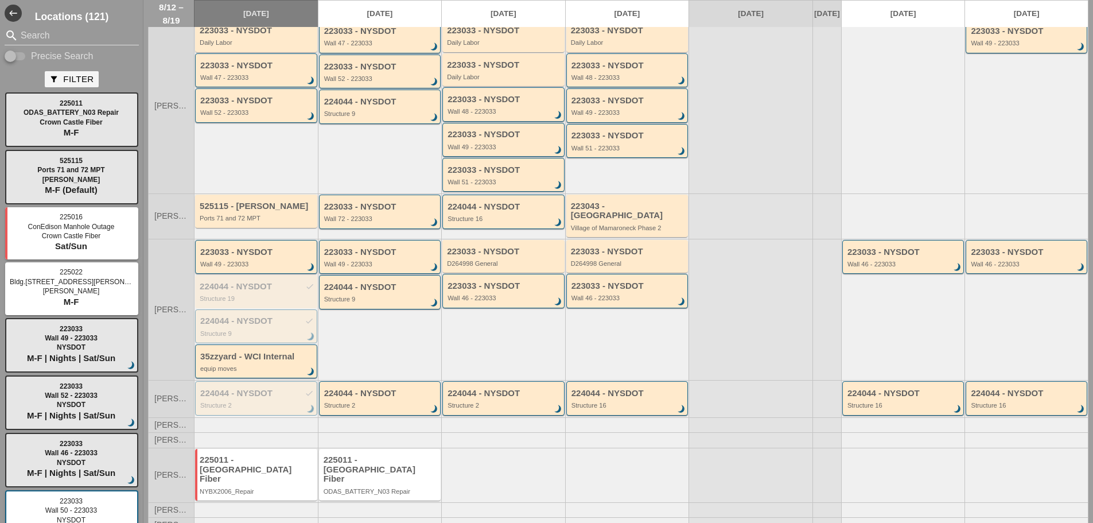
scroll to position [0, 0]
